Goal: Navigation & Orientation: Find specific page/section

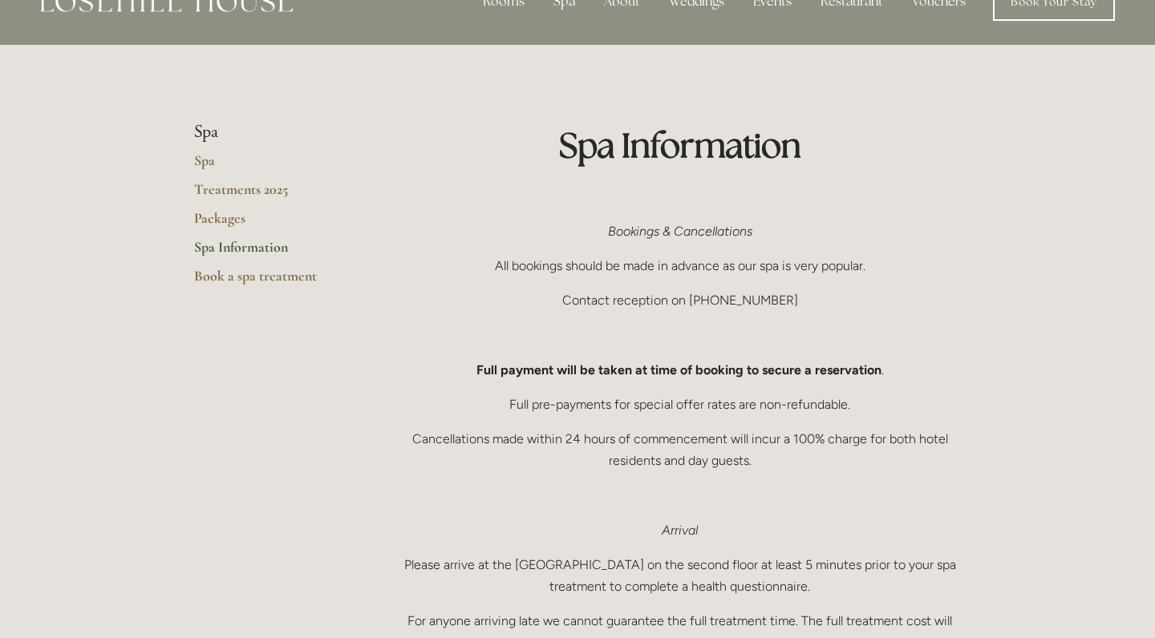
scroll to position [37, 0]
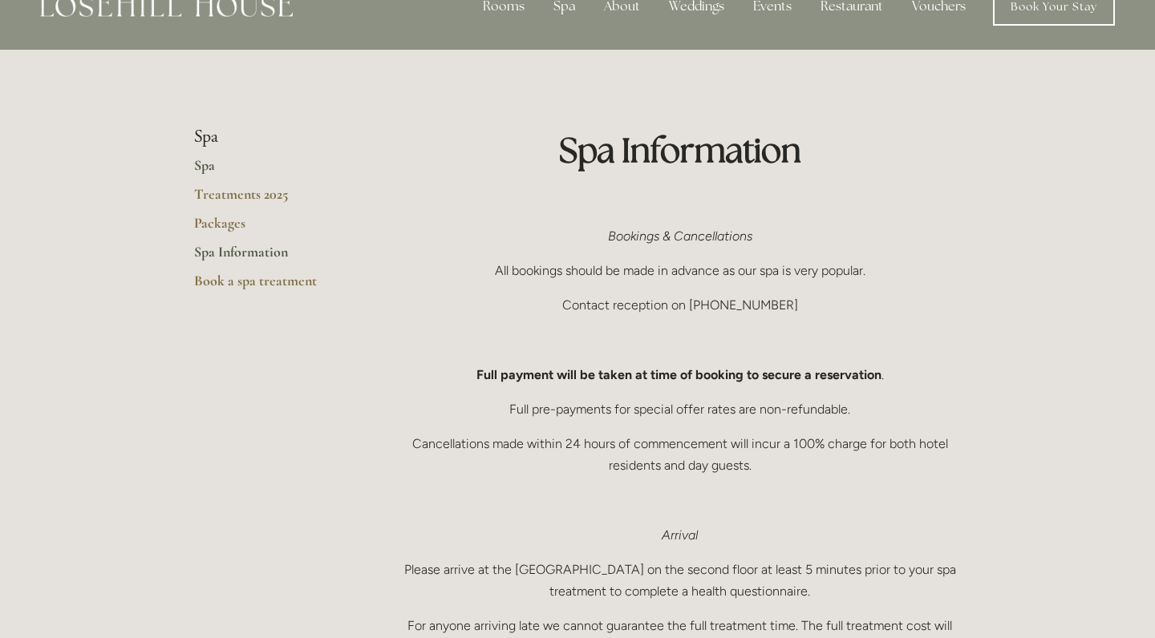
click at [203, 168] on link "Spa" at bounding box center [270, 170] width 153 height 29
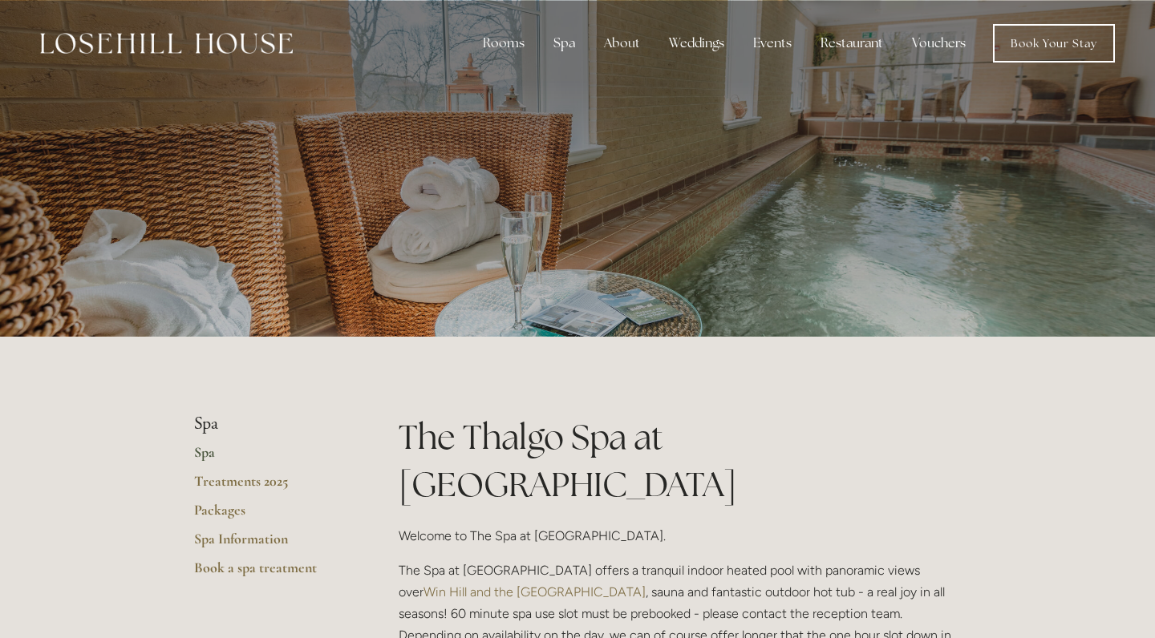
click at [212, 47] on img at bounding box center [166, 43] width 253 height 21
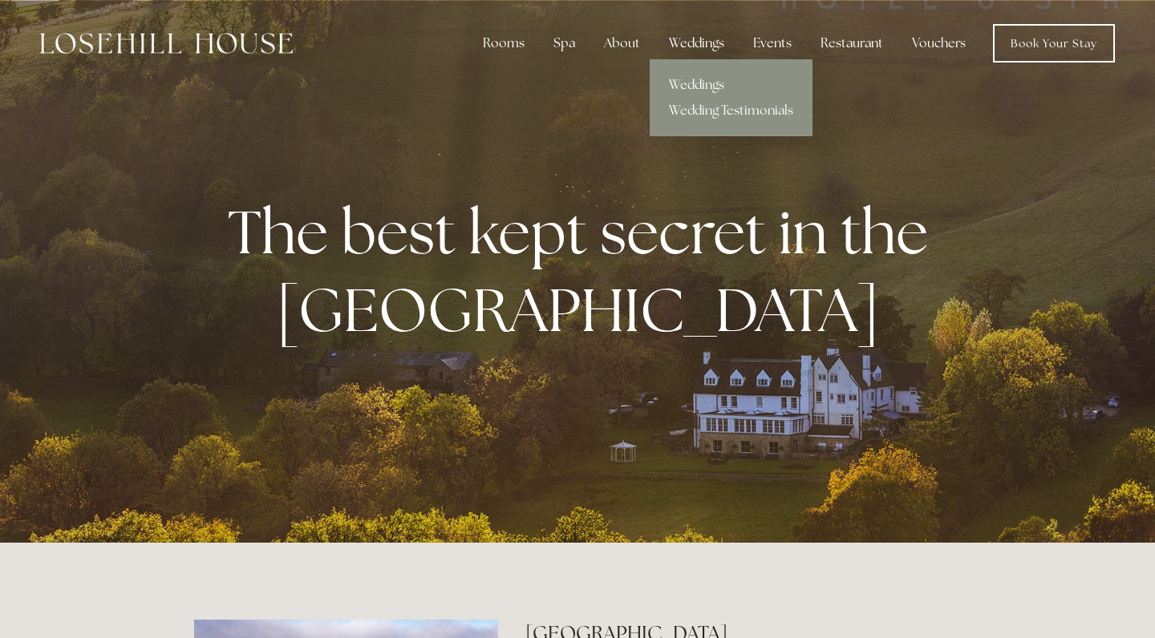
click at [691, 43] on div "Weddings" at bounding box center [696, 43] width 81 height 32
